Goal: Task Accomplishment & Management: Manage account settings

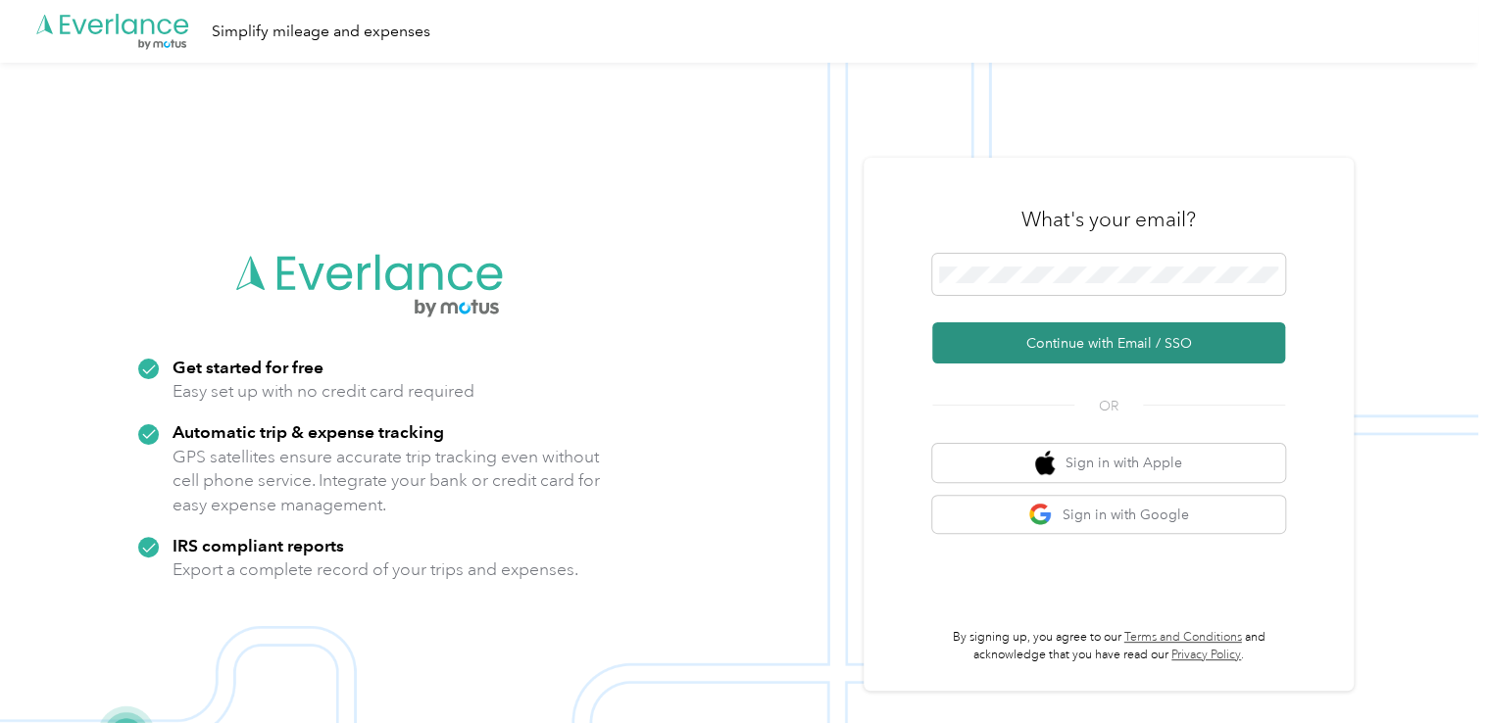
click at [1037, 349] on button "Continue with Email / SSO" at bounding box center [1108, 342] width 353 height 41
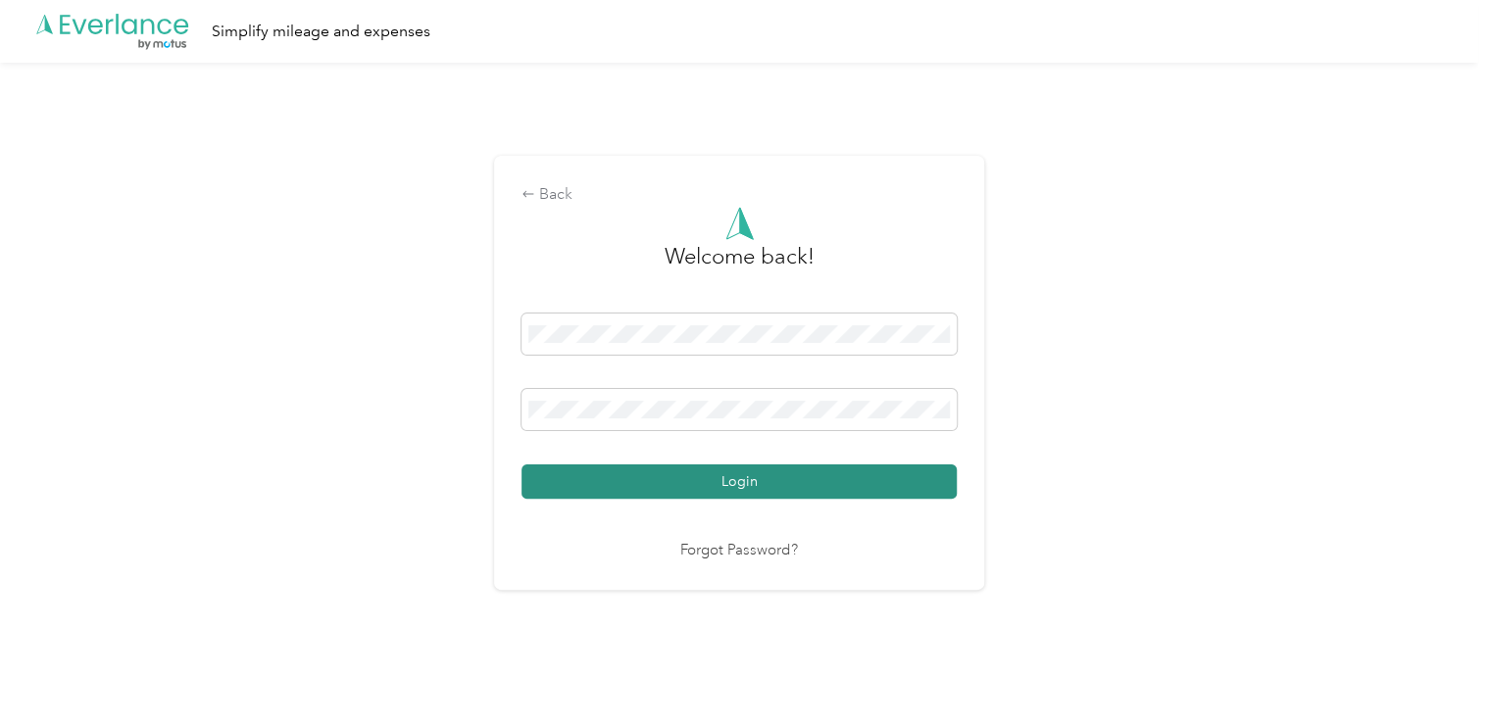
click at [733, 488] on button "Login" at bounding box center [738, 482] width 435 height 34
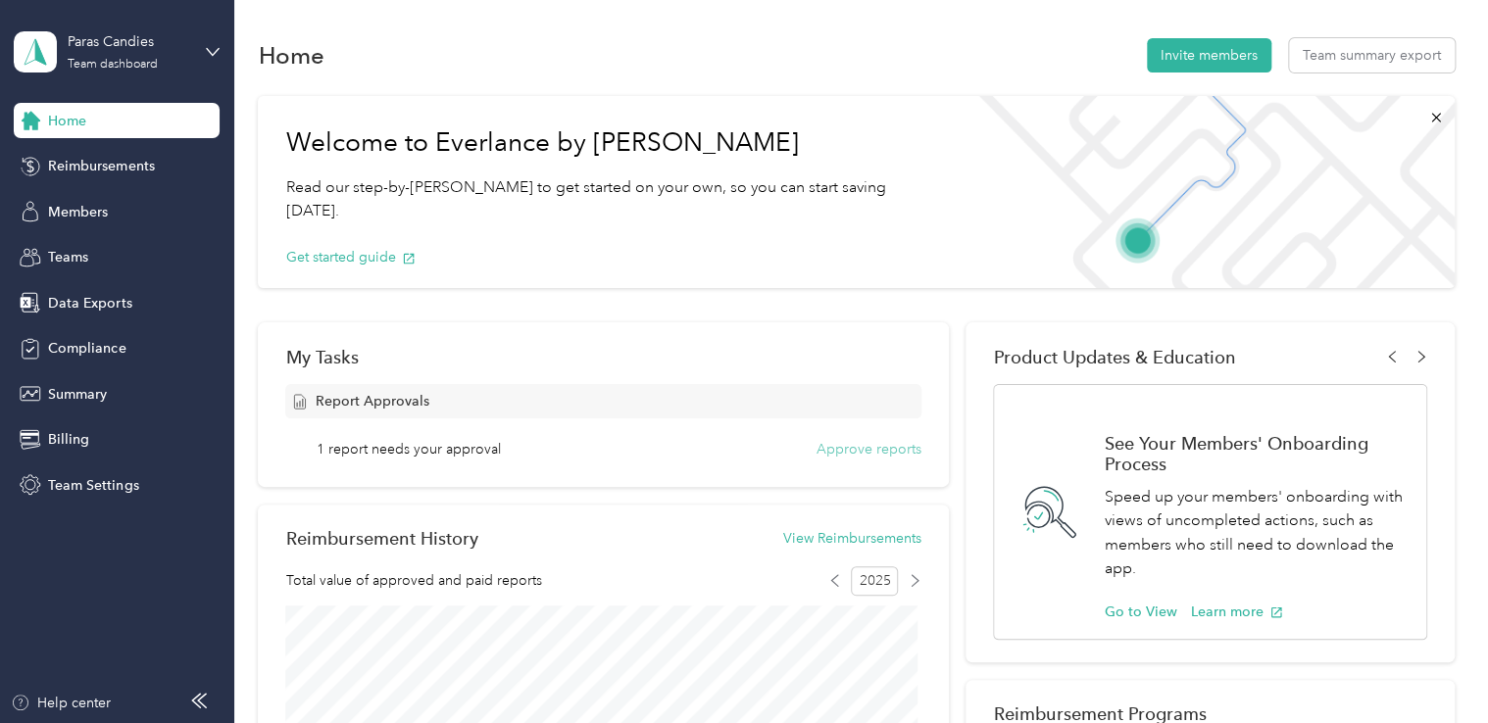
click at [871, 453] on button "Approve reports" at bounding box center [868, 449] width 105 height 21
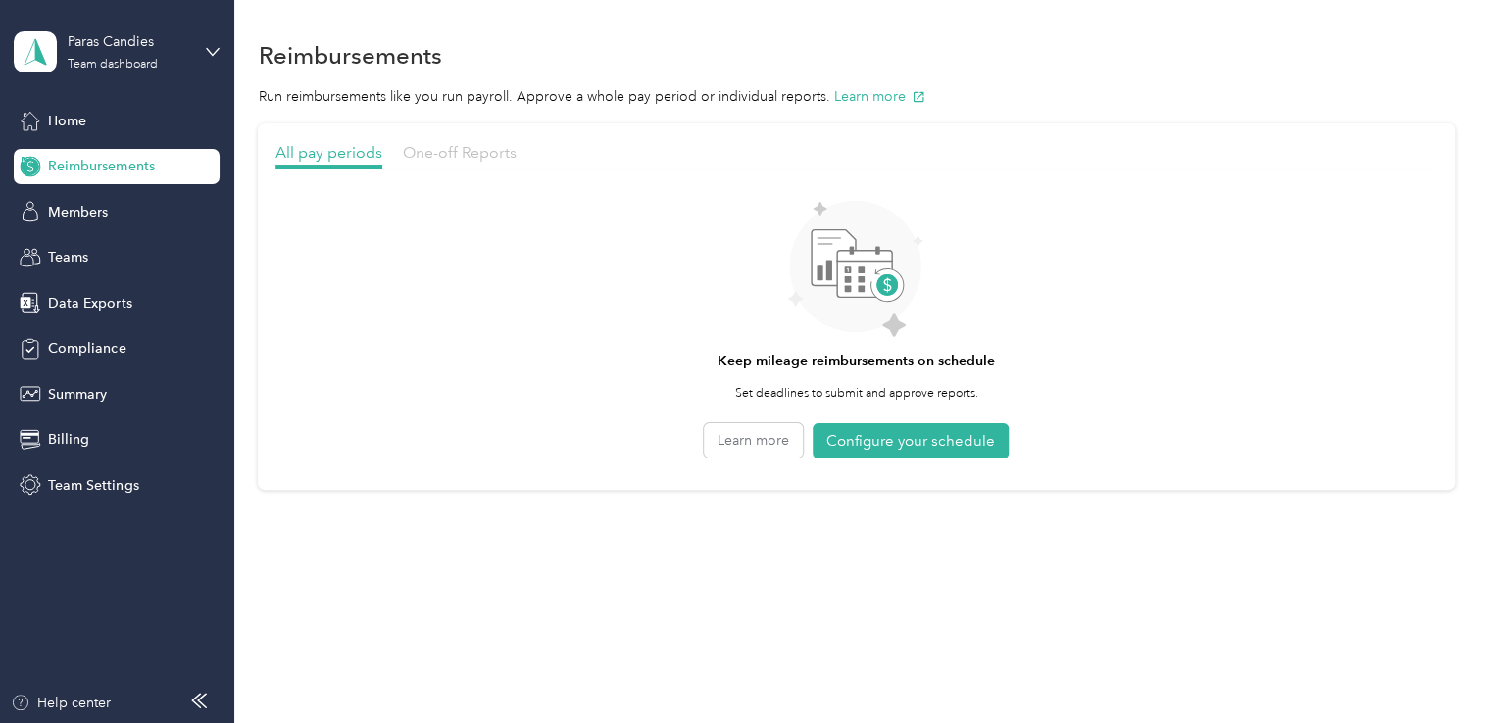
click at [464, 143] on span "One-off Reports" at bounding box center [460, 152] width 114 height 19
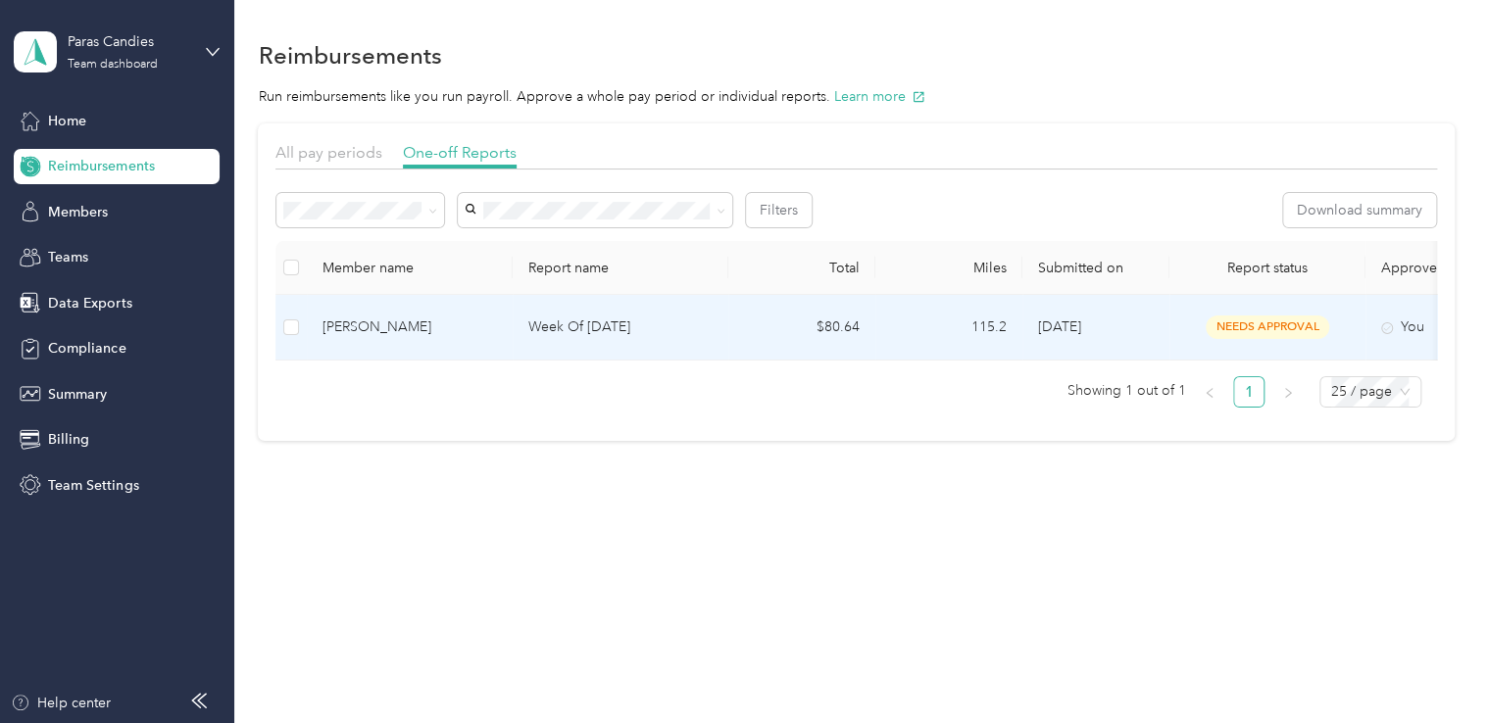
click at [533, 310] on td "Week Of [DATE]" at bounding box center [621, 328] width 216 height 66
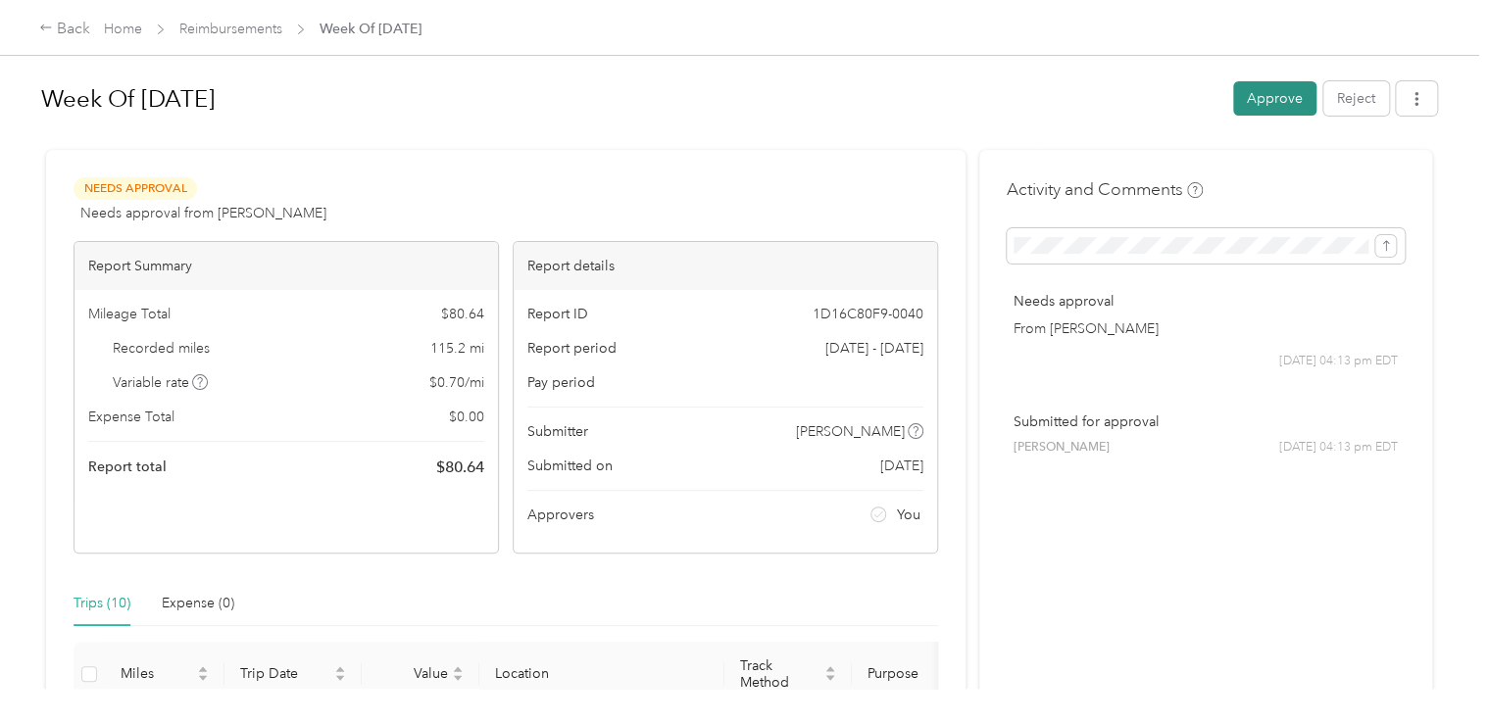
click at [1262, 99] on button "Approve" at bounding box center [1274, 98] width 83 height 34
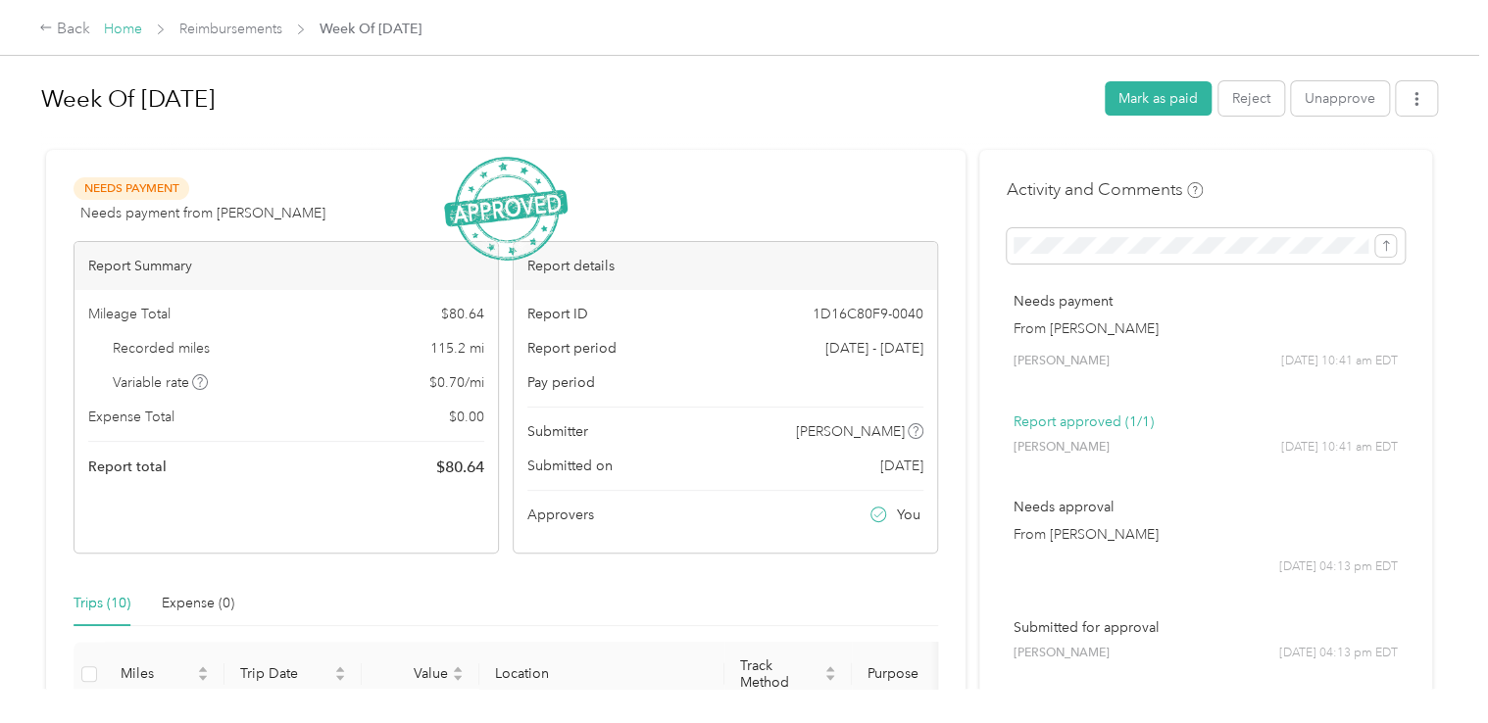
click at [125, 30] on link "Home" at bounding box center [123, 29] width 38 height 17
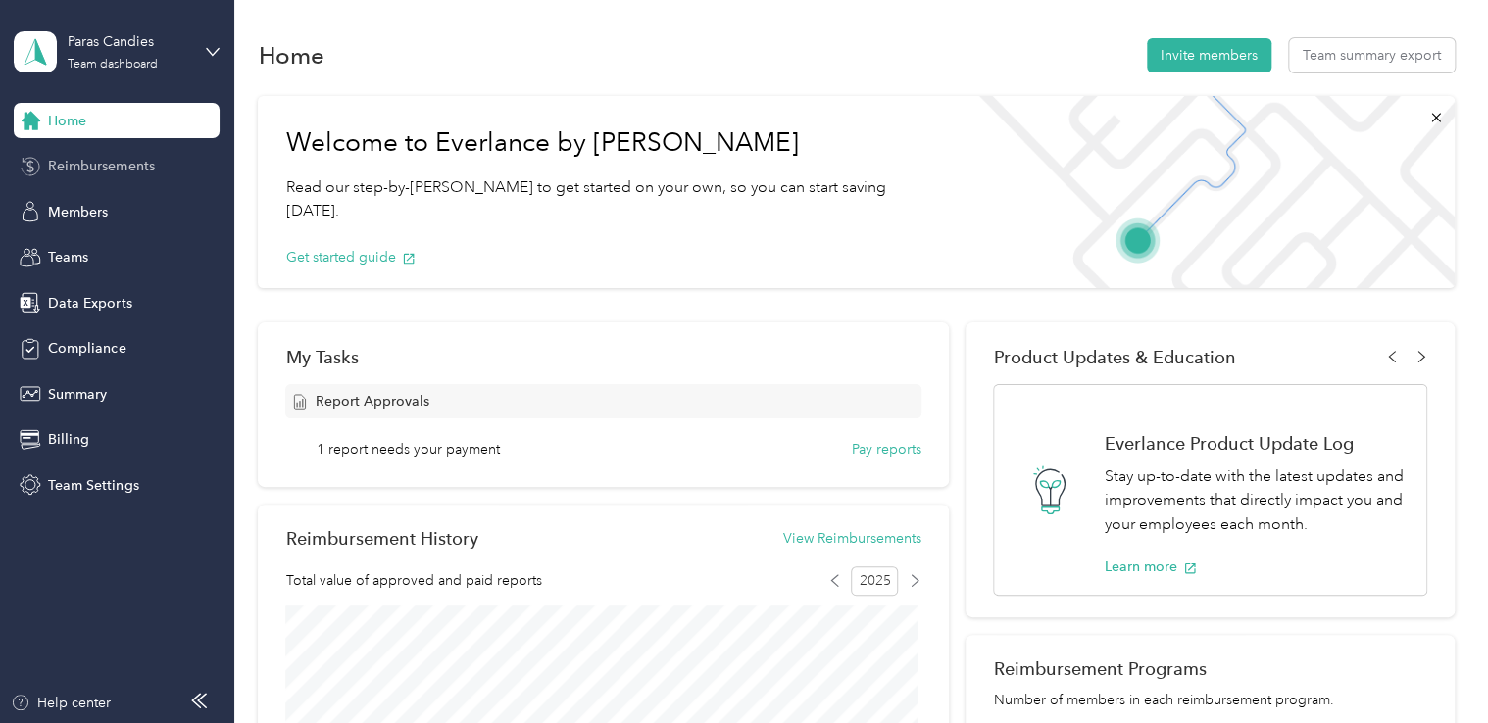
click at [120, 170] on span "Reimbursements" at bounding box center [101, 166] width 106 height 21
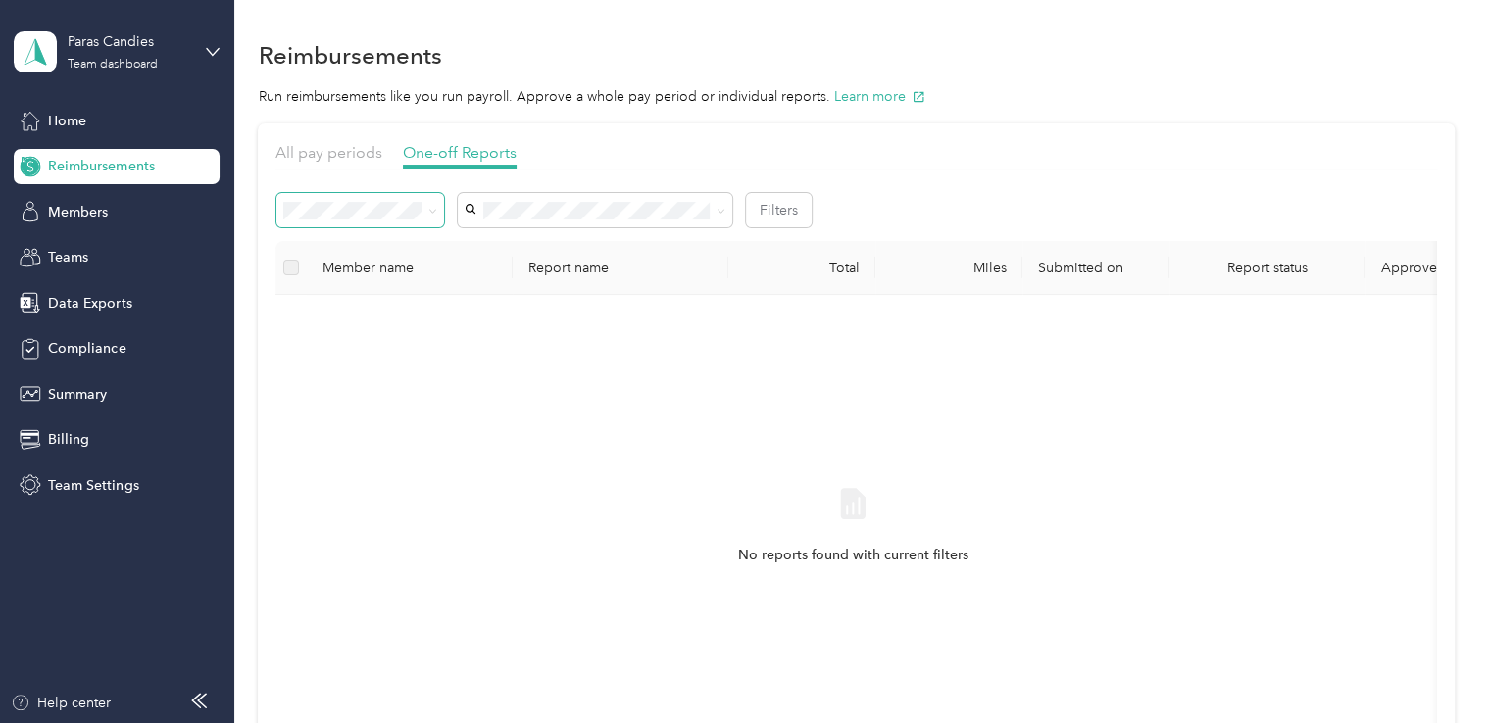
click at [431, 214] on icon at bounding box center [432, 211] width 9 height 9
click at [383, 314] on span "Needs payment" at bounding box center [339, 315] width 99 height 17
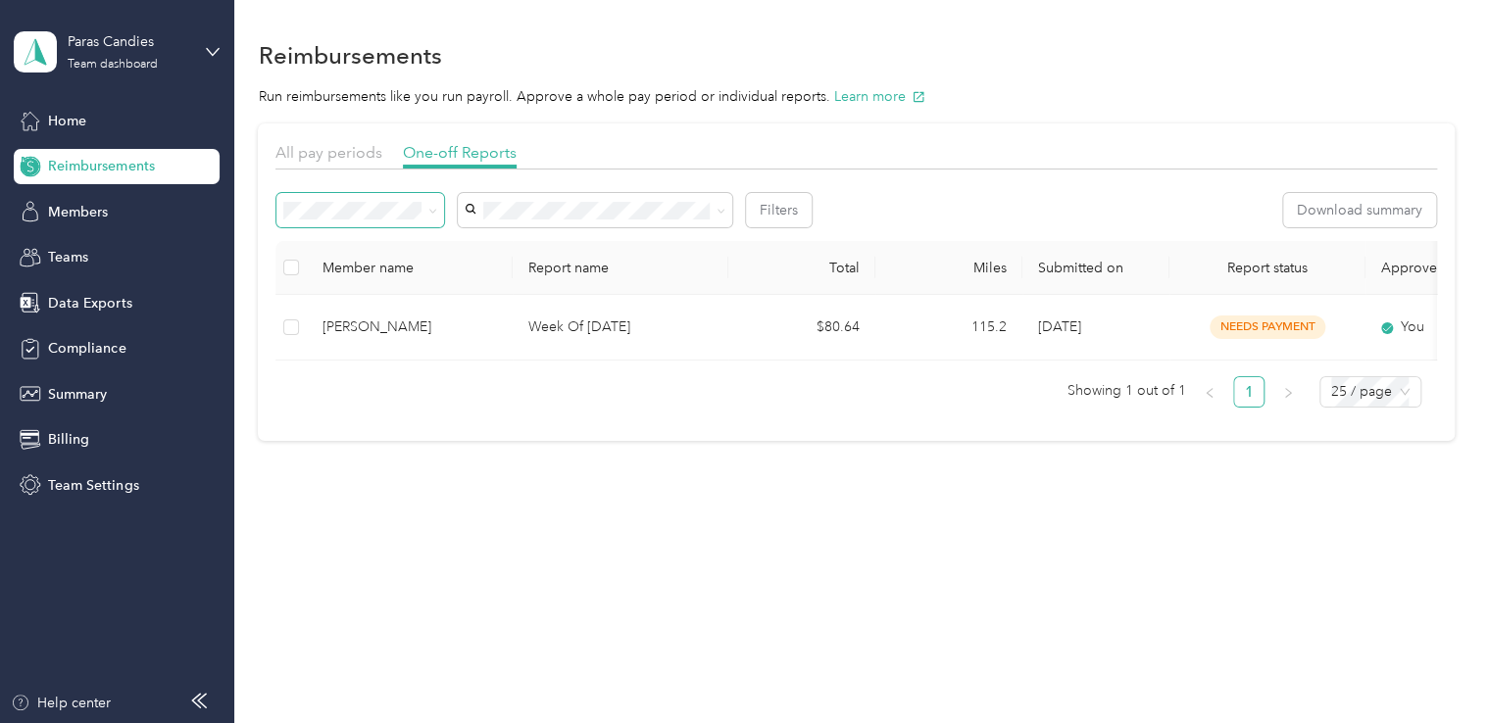
click at [434, 210] on icon at bounding box center [432, 211] width 9 height 9
click at [333, 416] on div "Paid" at bounding box center [360, 418] width 140 height 21
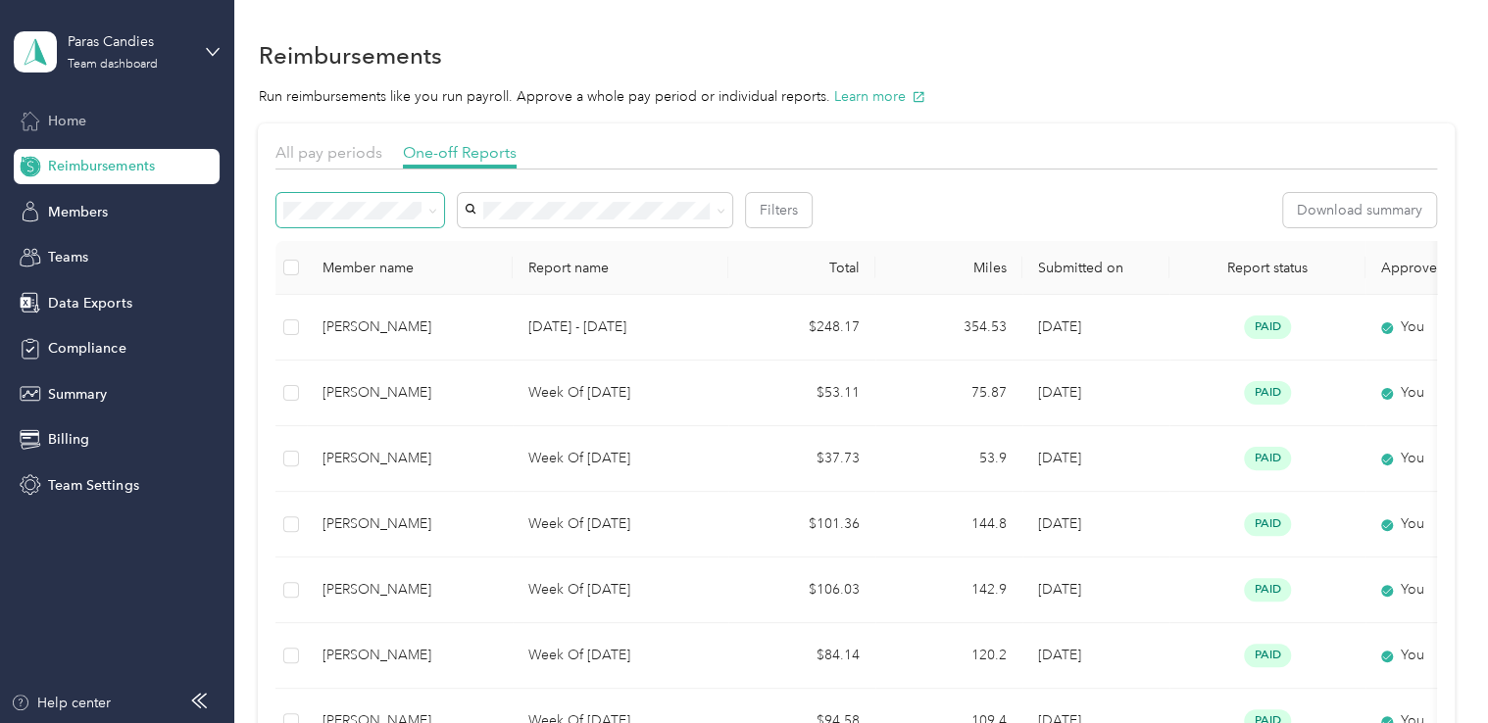
click at [72, 120] on span "Home" at bounding box center [67, 121] width 38 height 21
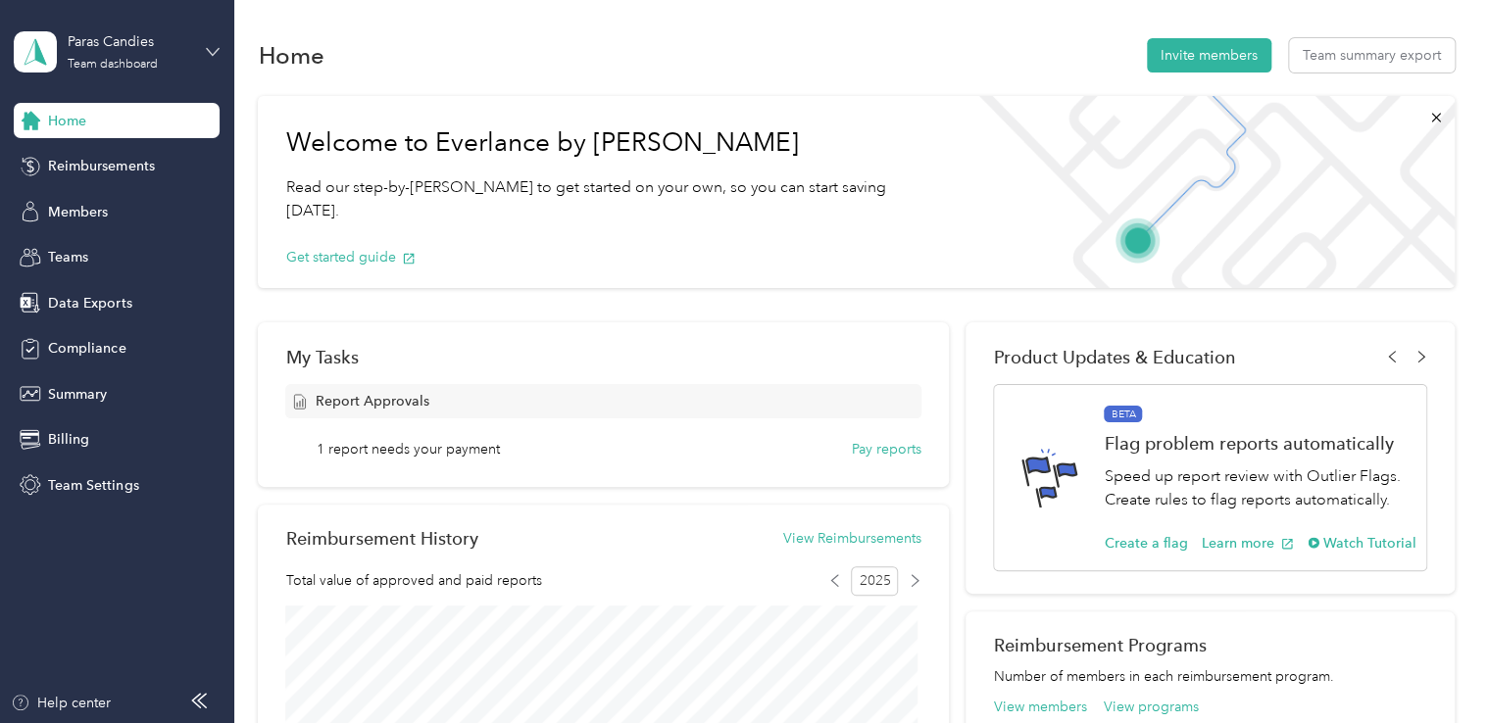
click at [211, 53] on icon at bounding box center [213, 51] width 12 height 7
click at [80, 253] on div "Log out" at bounding box center [68, 250] width 75 height 21
